Goal: Information Seeking & Learning: Learn about a topic

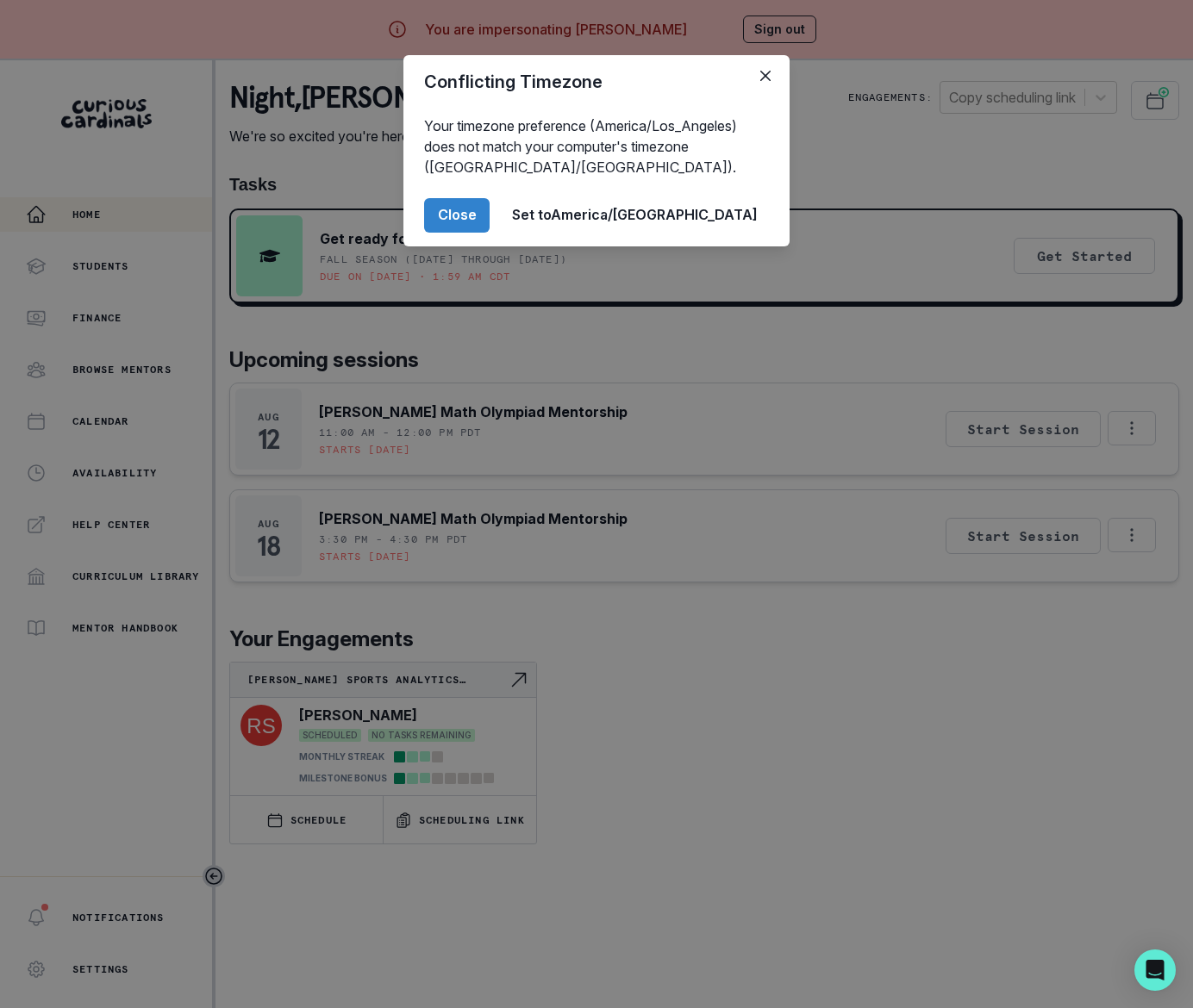
drag, startPoint x: 539, startPoint y: 213, endPoint x: 548, endPoint y: 259, distance: 46.9
click at [490, 215] on button "Close" at bounding box center [456, 215] width 65 height 34
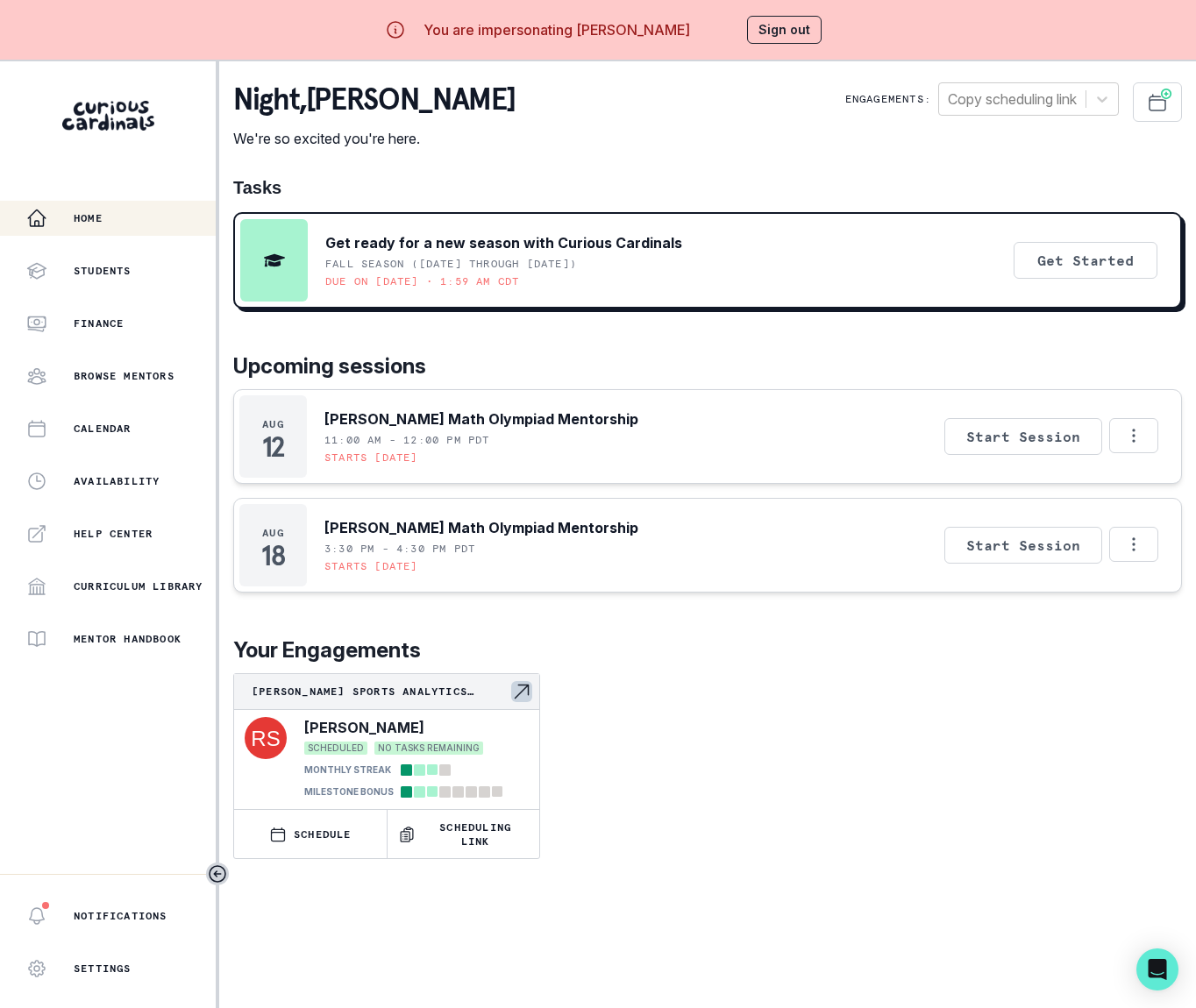
click at [461, 685] on p "[PERSON_NAME] Sports Analytics Project" at bounding box center [381, 692] width 260 height 14
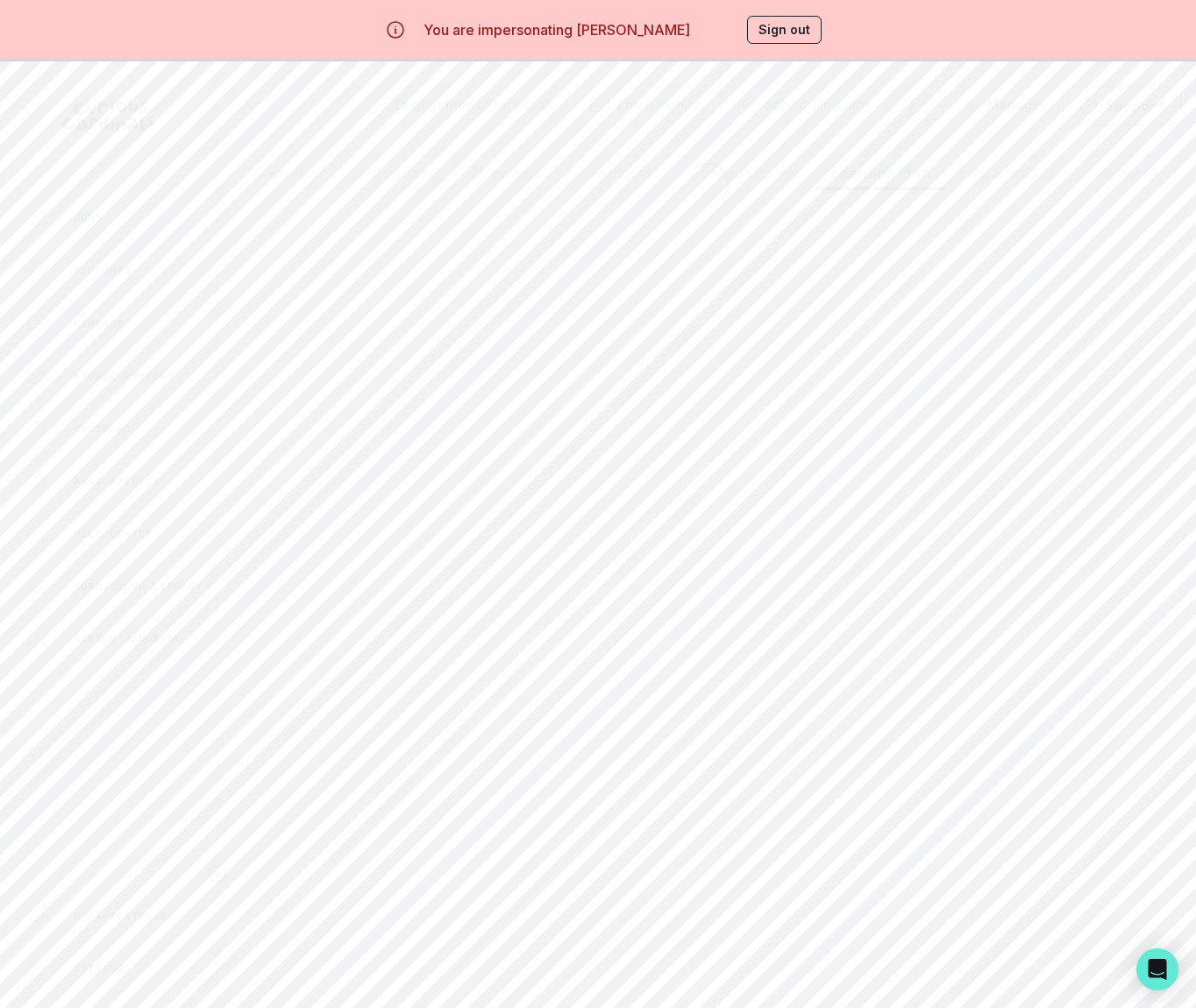
click at [875, 180] on button "Learning Plan" at bounding box center [880, 172] width 130 height 33
click at [1067, 272] on link "Open this document in new tab" at bounding box center [1059, 263] width 216 height 21
click at [808, 30] on button "Sign out" at bounding box center [783, 29] width 75 height 28
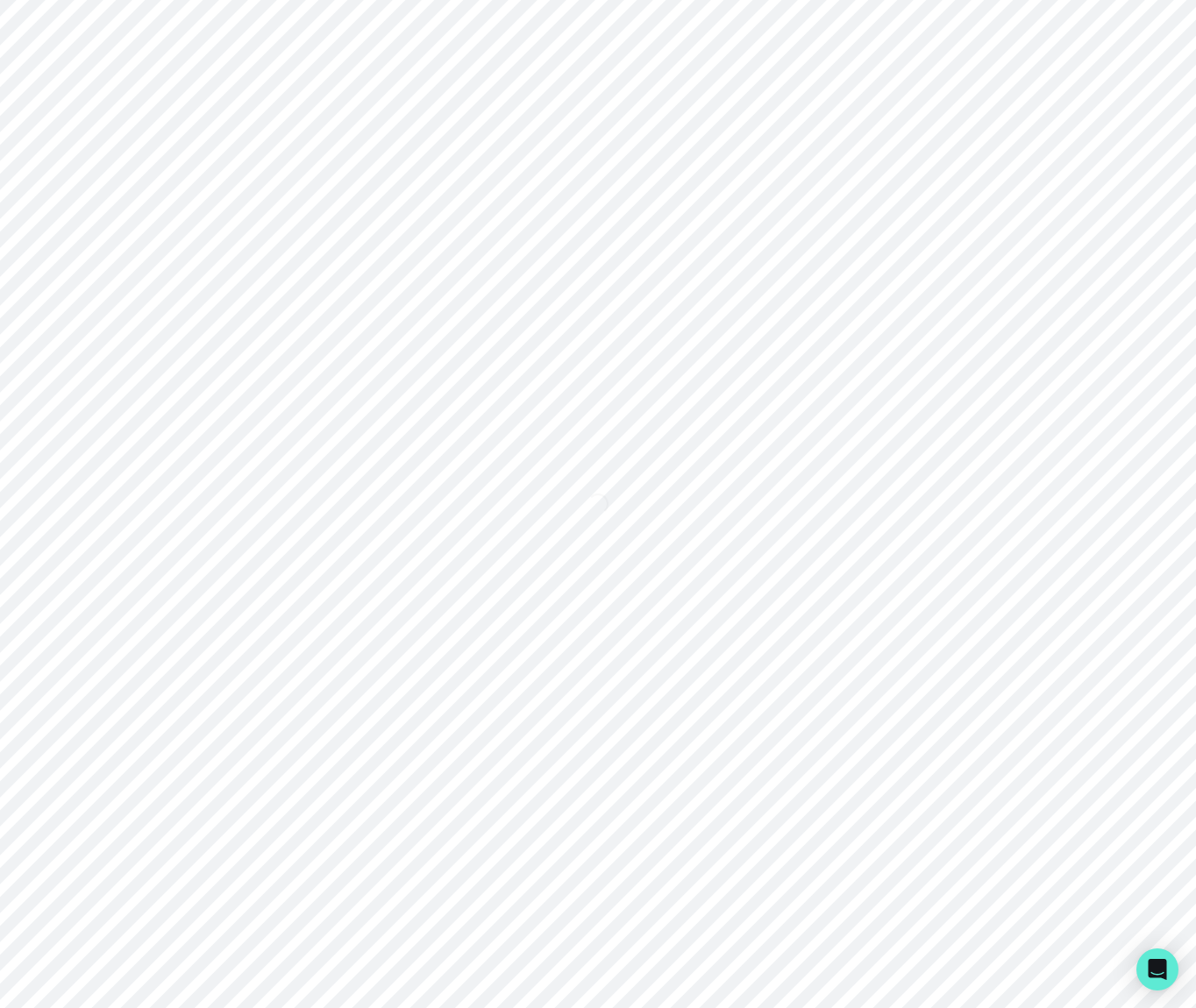
click at [808, 30] on div "Loading..." at bounding box center [598, 504] width 1196 height 1008
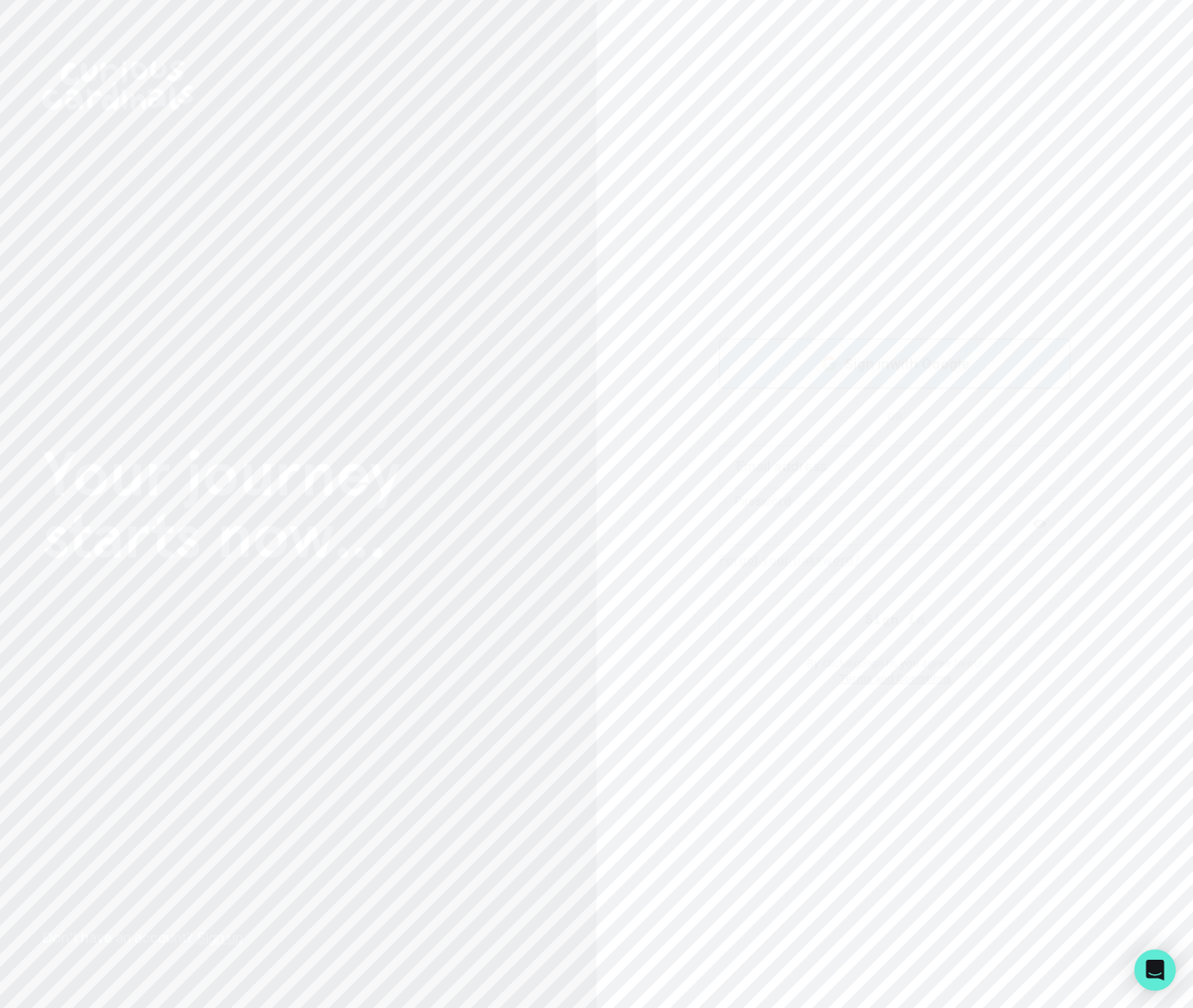
click at [917, 365] on p "Sign in with Google" at bounding box center [907, 363] width 125 height 21
